Goal: Transaction & Acquisition: Purchase product/service

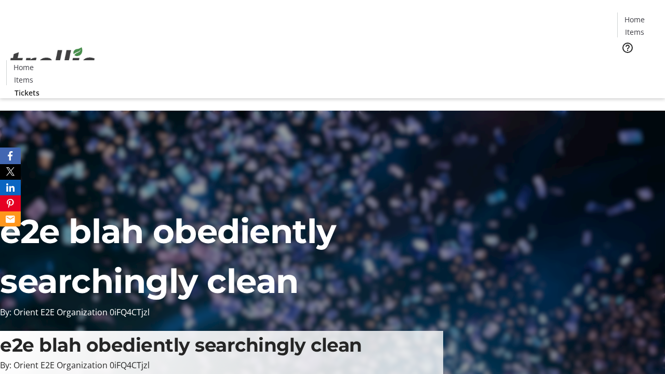
click at [626, 60] on span "Tickets" at bounding box center [638, 65] width 25 height 11
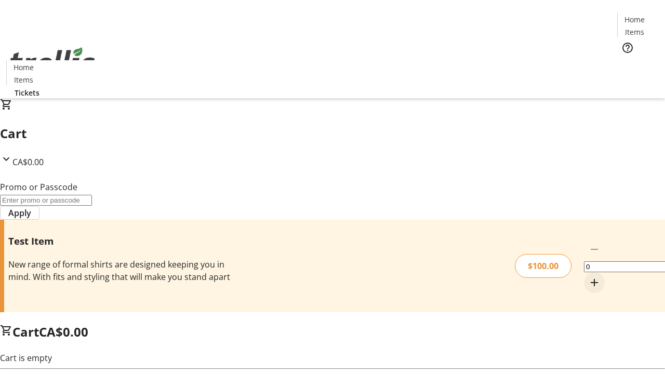
click at [588, 277] on mat-icon "Increment by one" at bounding box center [594, 283] width 12 height 12
type input "1"
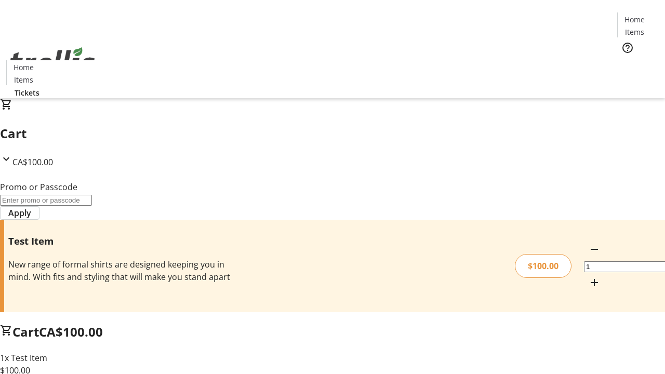
type input "FLAT"
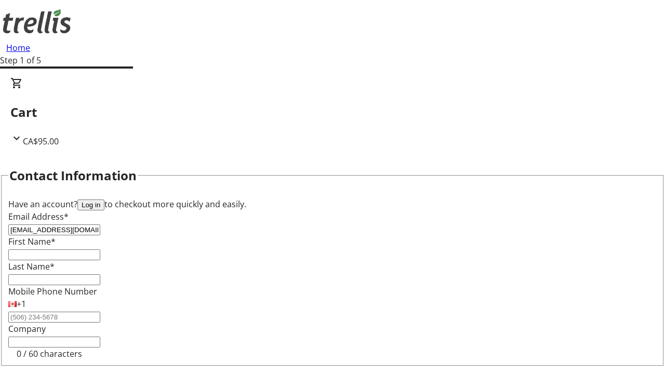
type input "[EMAIL_ADDRESS][DOMAIN_NAME]"
type input "[DEMOGRAPHIC_DATA]"
type input "[PERSON_NAME]"
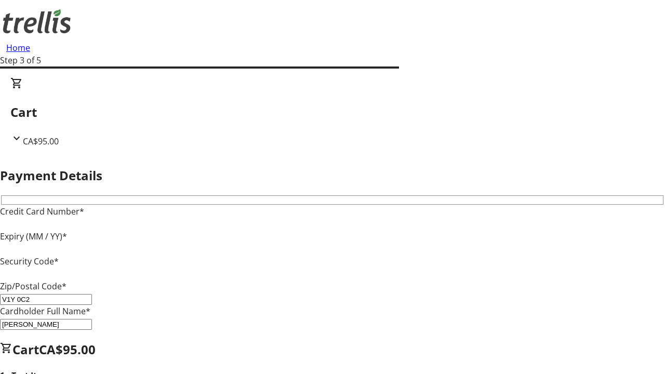
type input "V1Y 0C2"
